Goal: Information Seeking & Learning: Learn about a topic

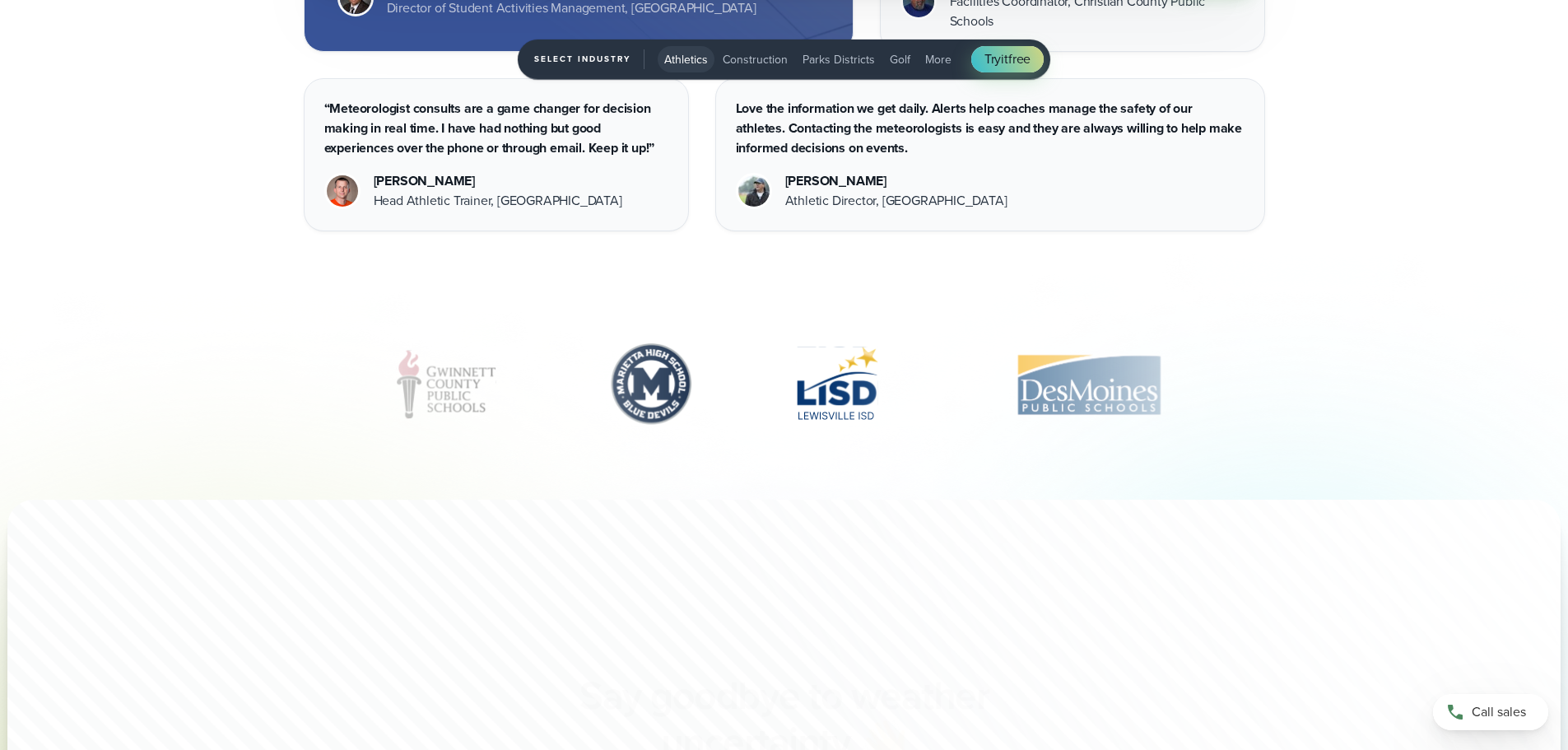
scroll to position [5754, 0]
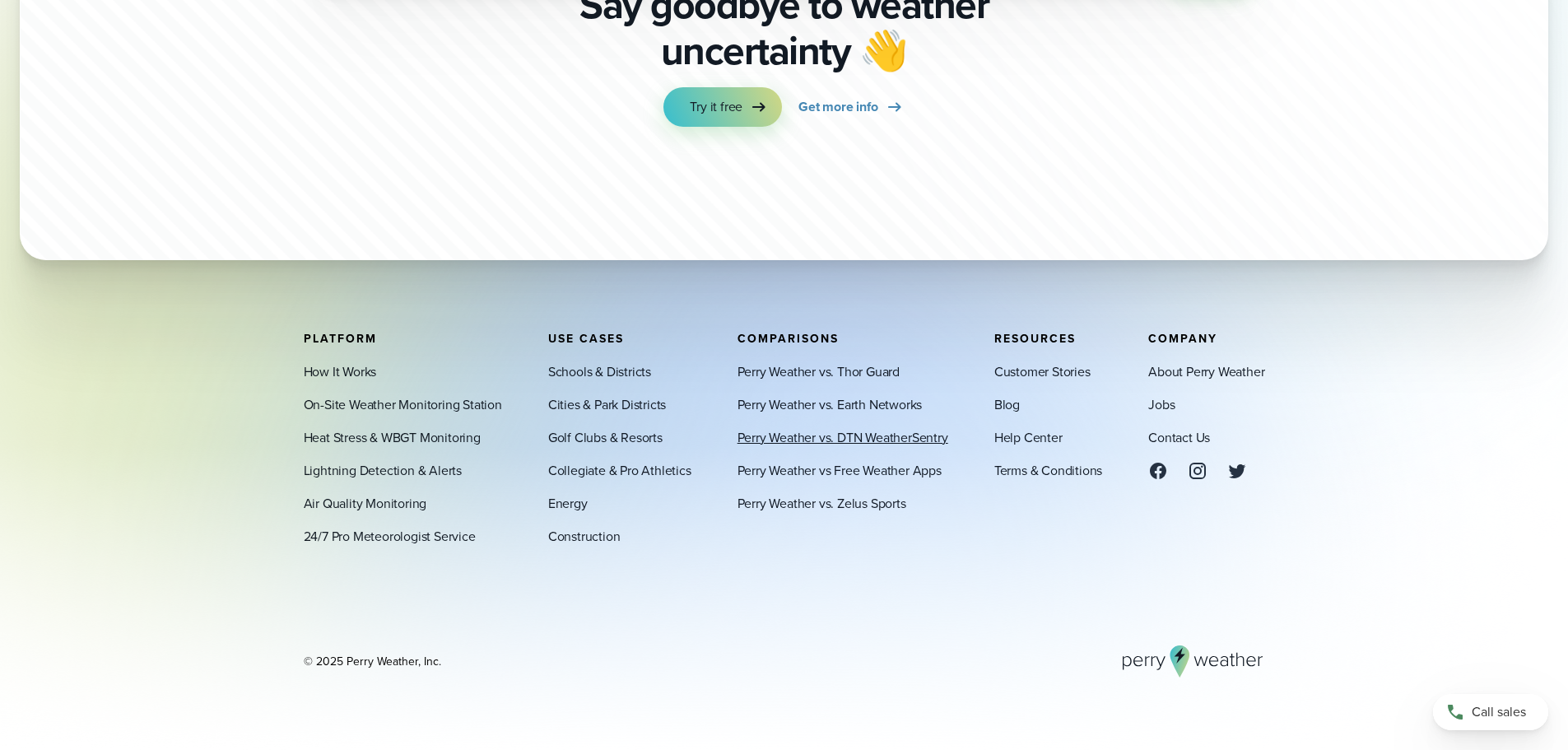
click at [897, 439] on link "Perry Weather vs. DTN WeatherSentry" at bounding box center [842, 437] width 211 height 20
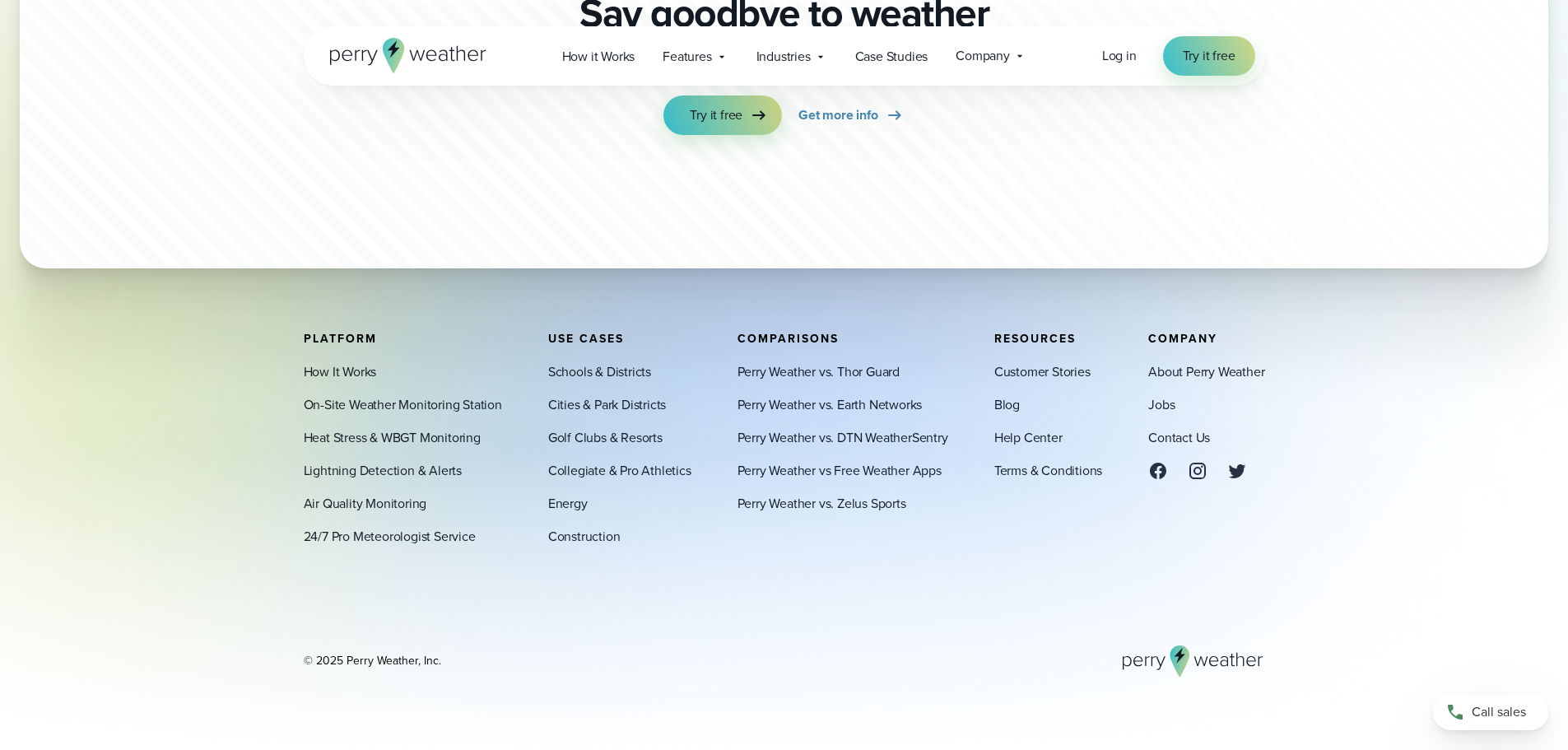
scroll to position [6430, 0]
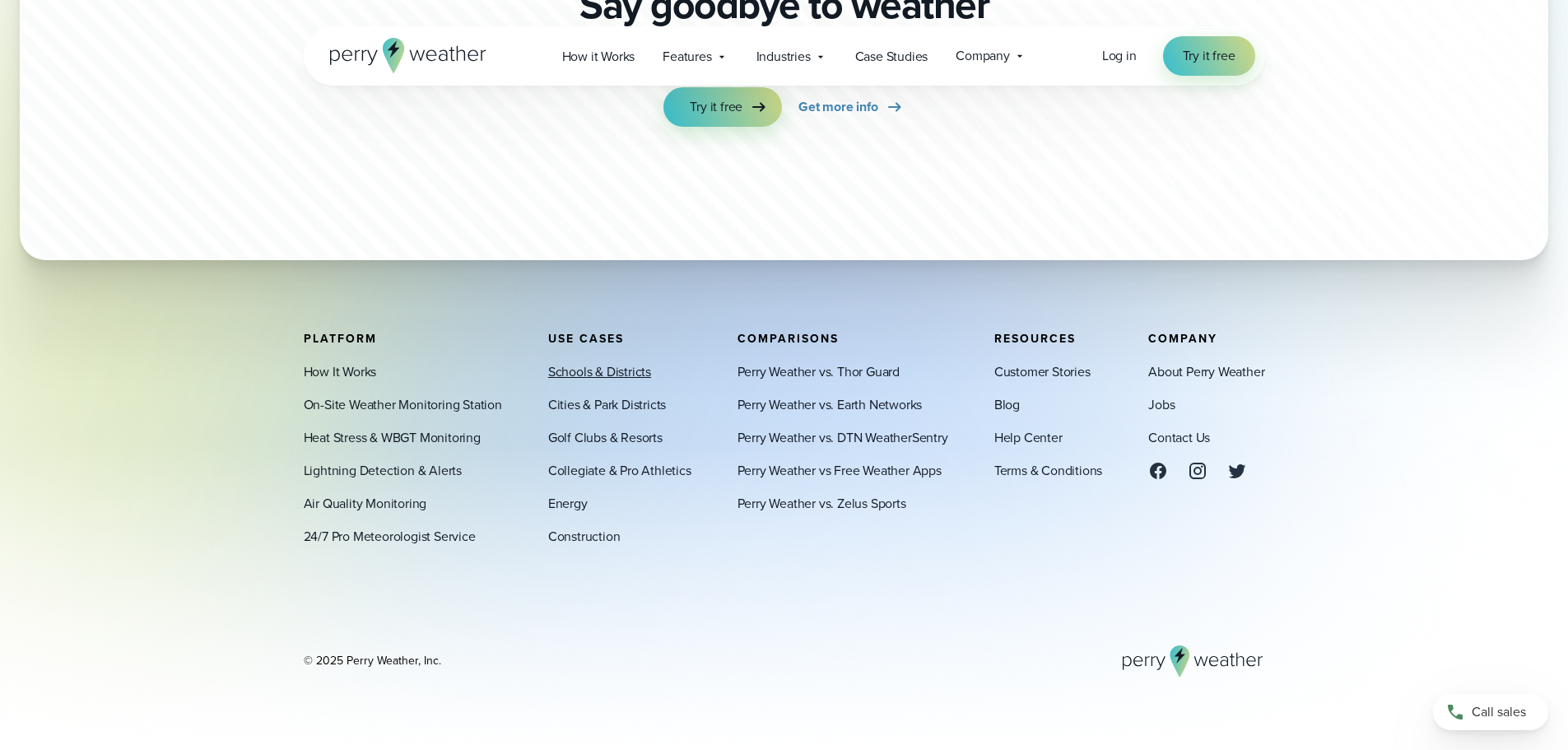
click at [622, 371] on link "Schools & Districts" at bounding box center [600, 371] width 103 height 20
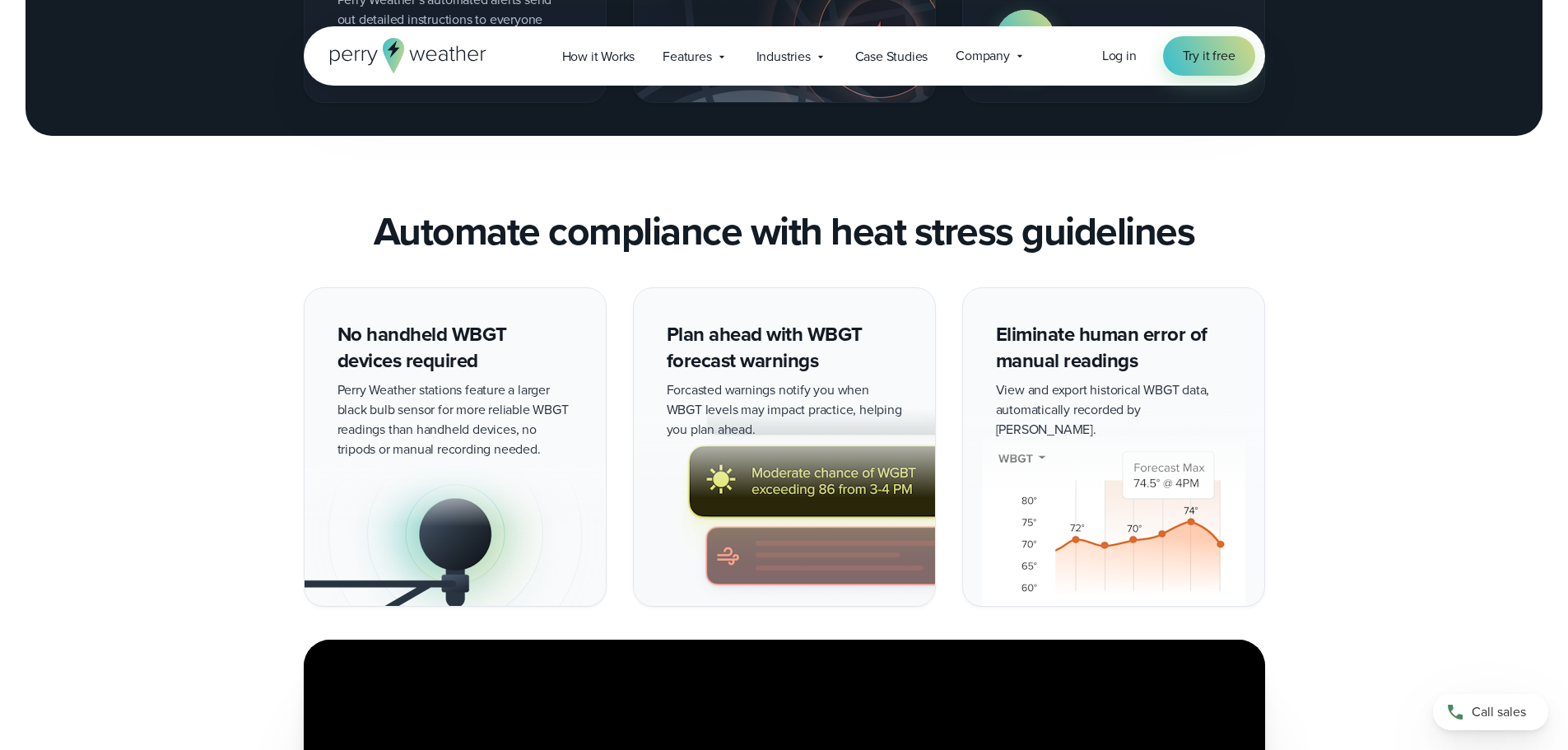
scroll to position [2305, 0]
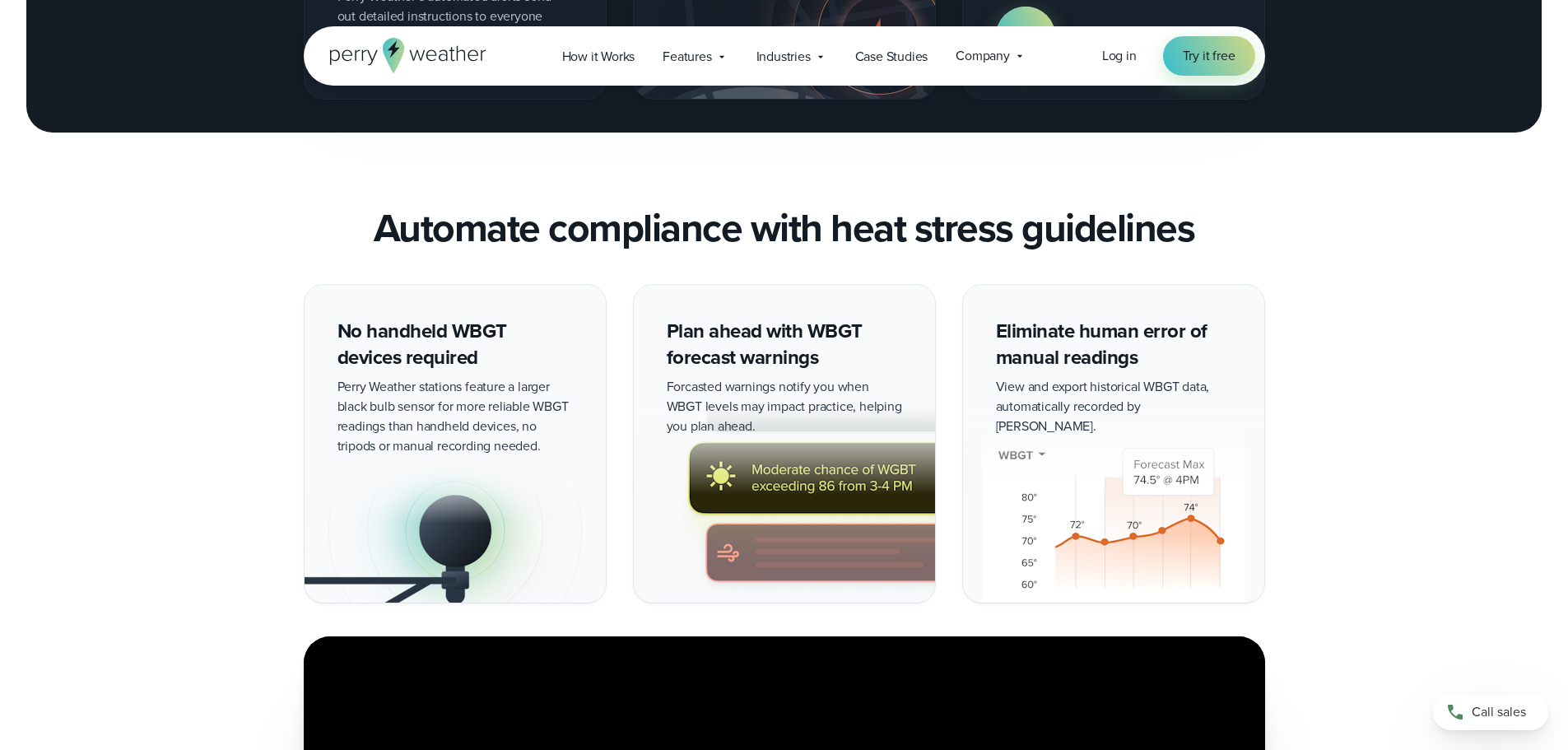
click at [809, 377] on div "Plan ahead with WBGT forecast warnings Forcasted warnings notify you when WBGT …" at bounding box center [784, 443] width 303 height 319
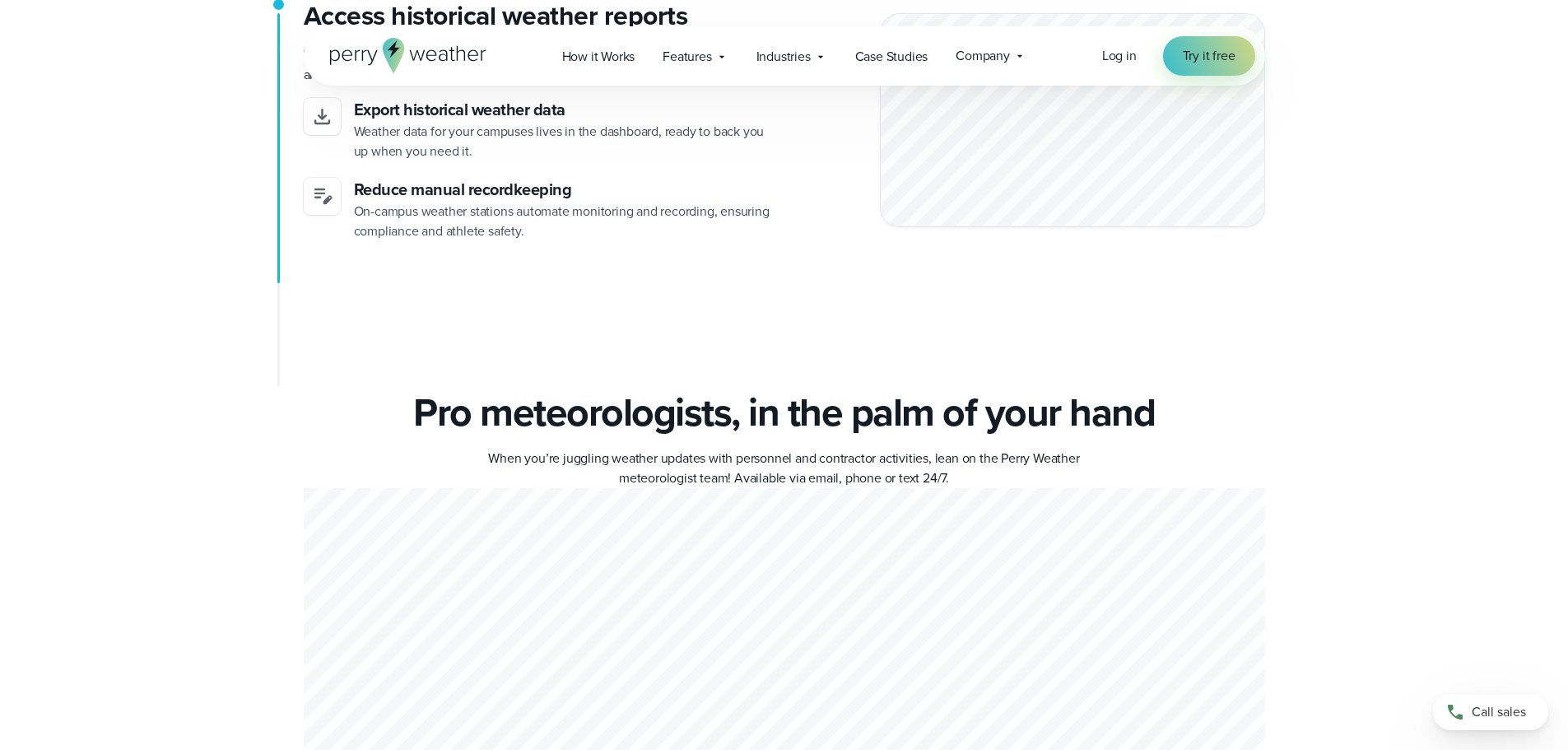
scroll to position [5598, 0]
